Goal: Navigation & Orientation: Find specific page/section

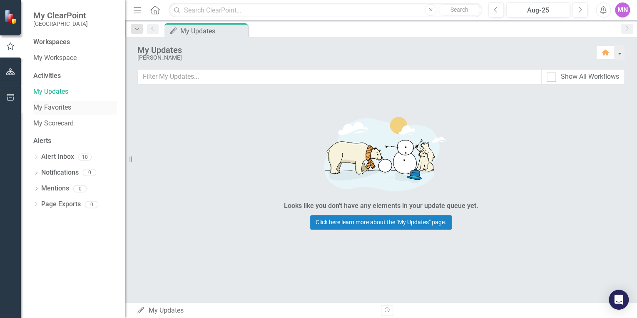
click at [57, 105] on link "My Favorites" at bounding box center [74, 108] width 83 height 10
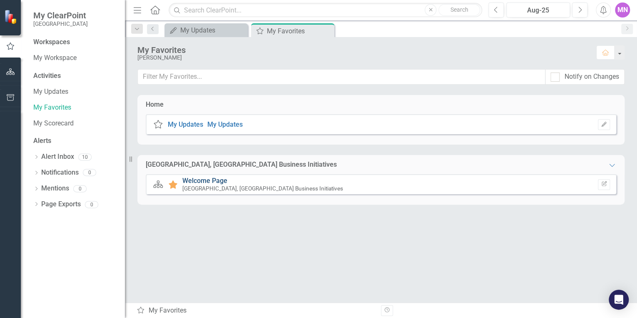
click at [201, 181] on link "Welcome Page" at bounding box center [204, 181] width 45 height 8
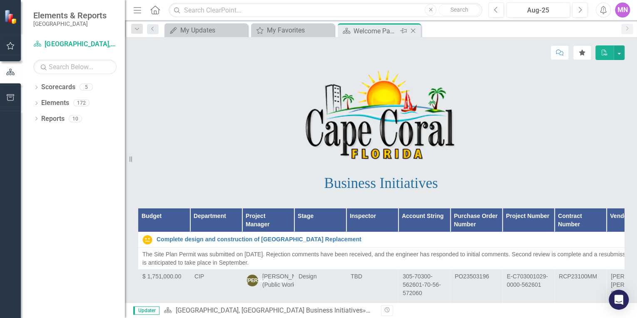
click at [416, 29] on icon "Close" at bounding box center [413, 30] width 8 height 7
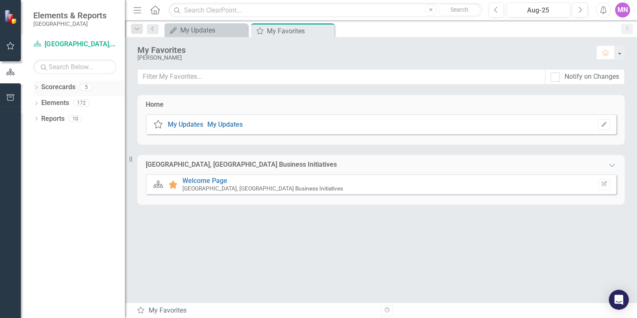
click at [62, 87] on link "Scorecards" at bounding box center [58, 87] width 34 height 10
click at [37, 87] on icon at bounding box center [36, 87] width 2 height 4
click at [78, 118] on link "[GEOGRAPHIC_DATA], [GEOGRAPHIC_DATA] Strategic Plan" at bounding box center [85, 119] width 79 height 10
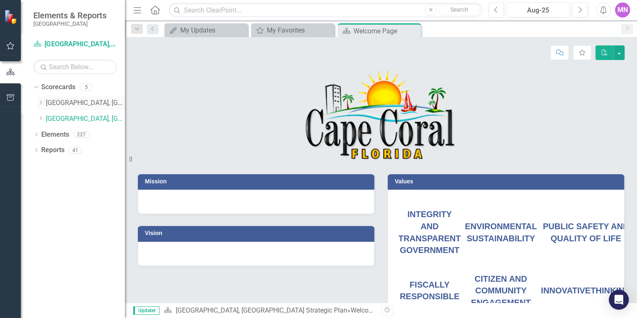
click at [81, 101] on link "[GEOGRAPHIC_DATA], [GEOGRAPHIC_DATA] Business Initiatives" at bounding box center [85, 103] width 79 height 10
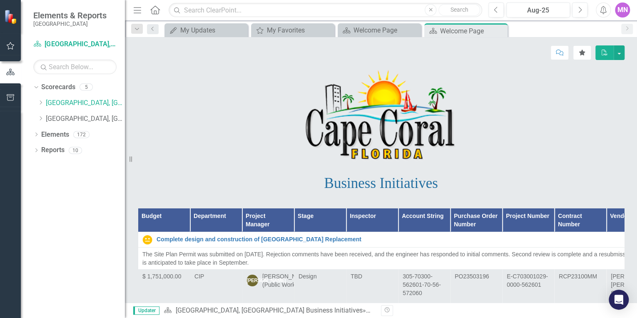
click at [0, 0] on icon "Close" at bounding box center [0, 0] width 0 height 0
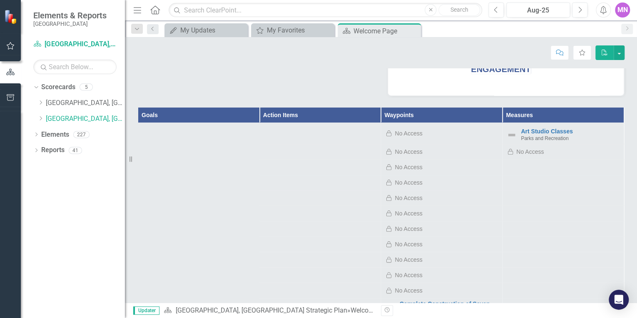
scroll to position [167, 0]
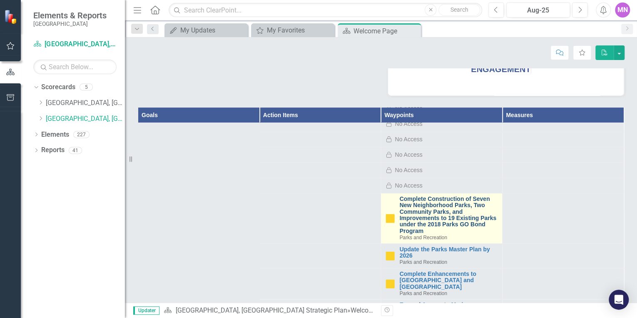
click at [410, 206] on link "Complete Construction of Seven New Neighborhood Parks, Two Community Parks, and…" at bounding box center [448, 215] width 99 height 38
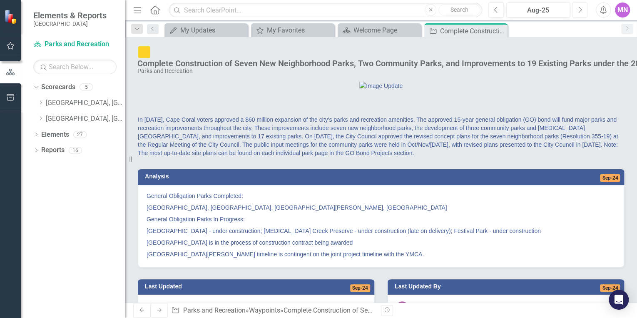
click at [579, 7] on icon "Next" at bounding box center [580, 9] width 5 height 7
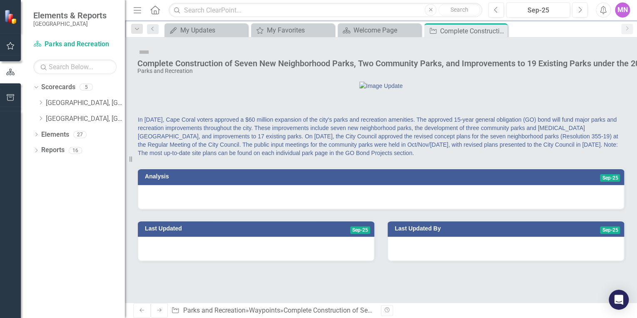
click at [422, 209] on div at bounding box center [381, 197] width 486 height 24
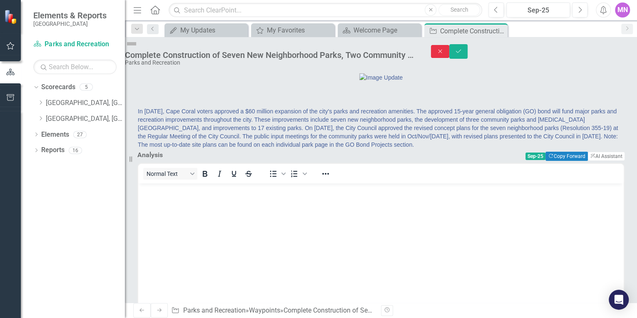
click at [444, 50] on icon "Close" at bounding box center [439, 51] width 7 height 6
